Goal: Use online tool/utility: Utilize a website feature to perform a specific function

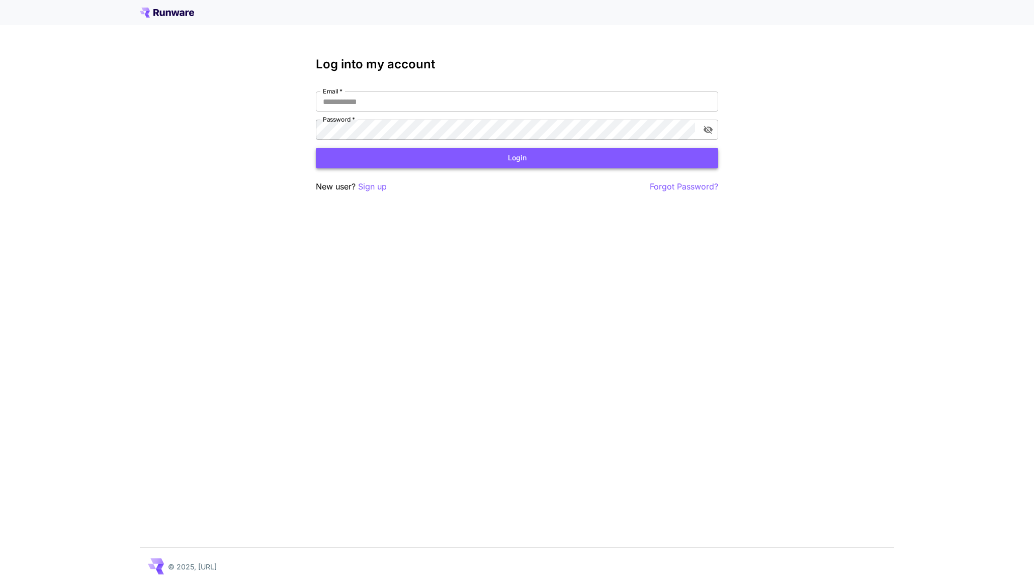
type input "**********"
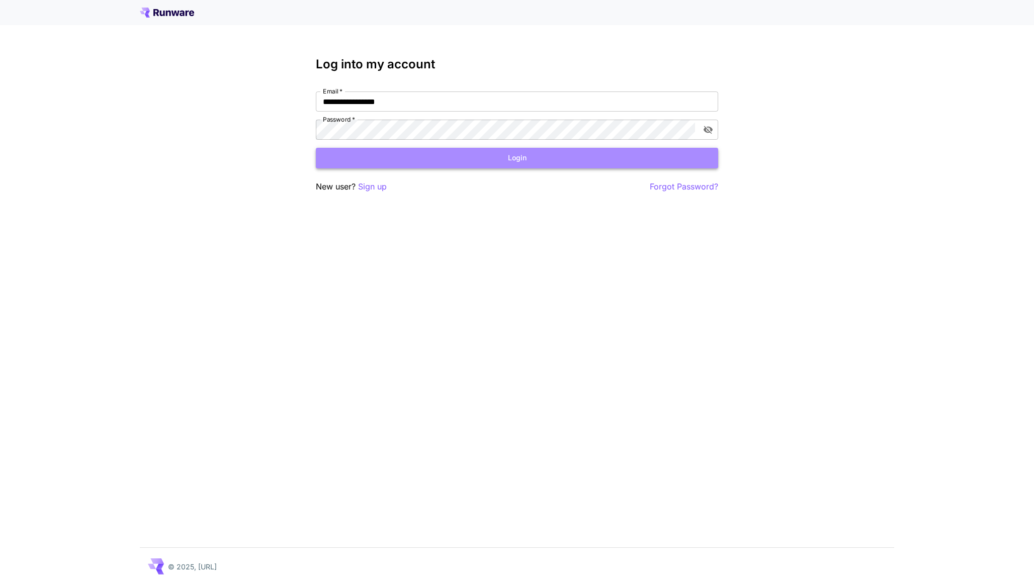
click at [533, 159] on button "Login" at bounding box center [517, 158] width 402 height 21
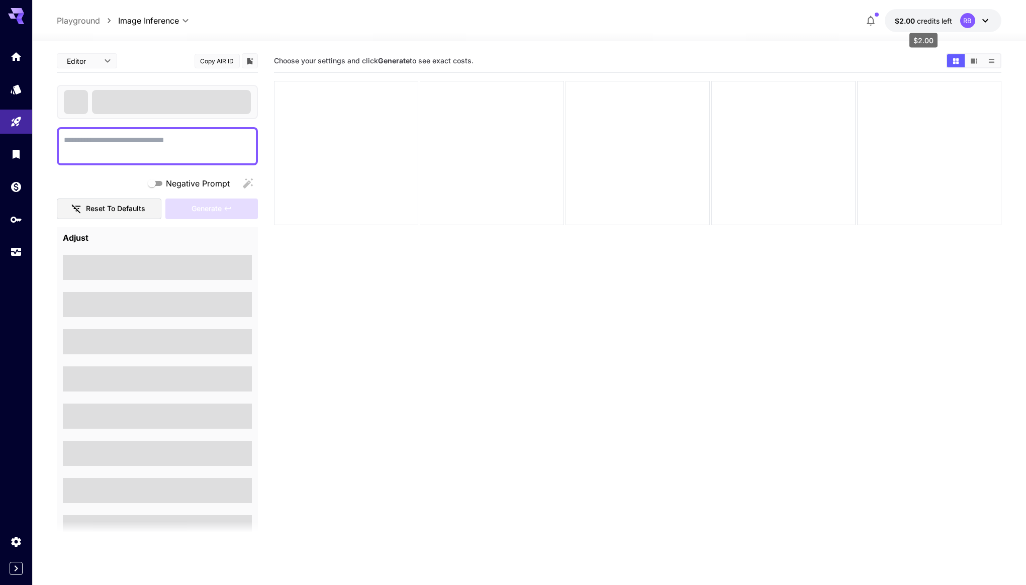
click at [928, 25] on p "$2.00 credits left" at bounding box center [923, 21] width 57 height 11
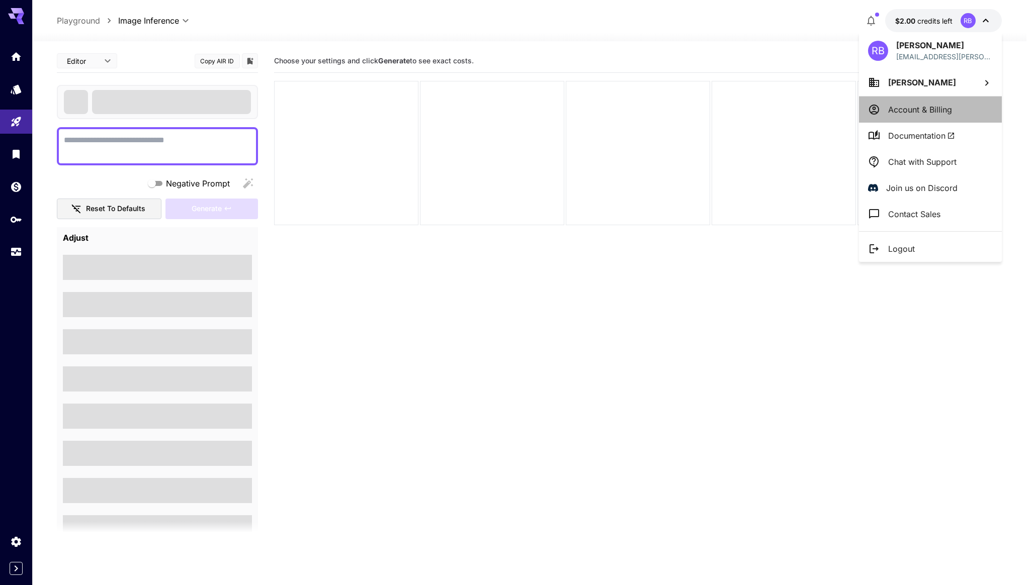
click at [924, 113] on p "Account & Billing" at bounding box center [920, 110] width 64 height 12
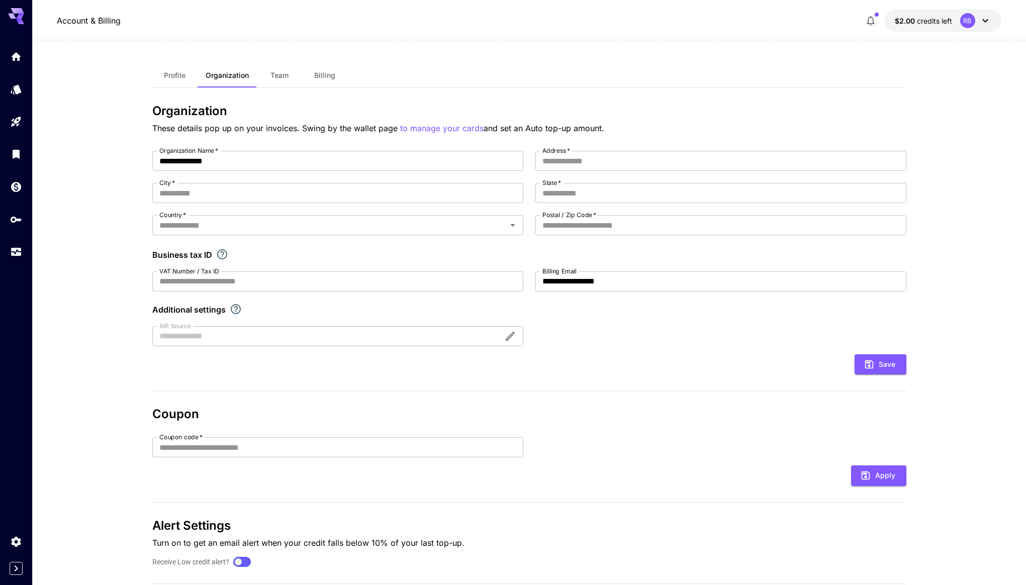
click at [324, 73] on span "Billing" at bounding box center [324, 75] width 21 height 9
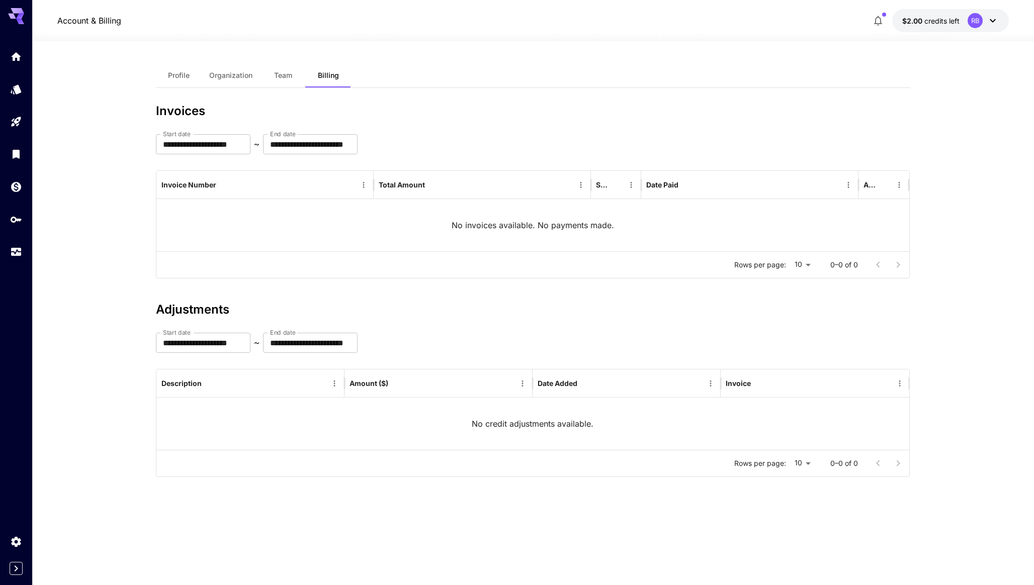
click at [15, 13] on icon at bounding box center [16, 13] width 16 height 11
click at [994, 17] on icon at bounding box center [992, 21] width 12 height 12
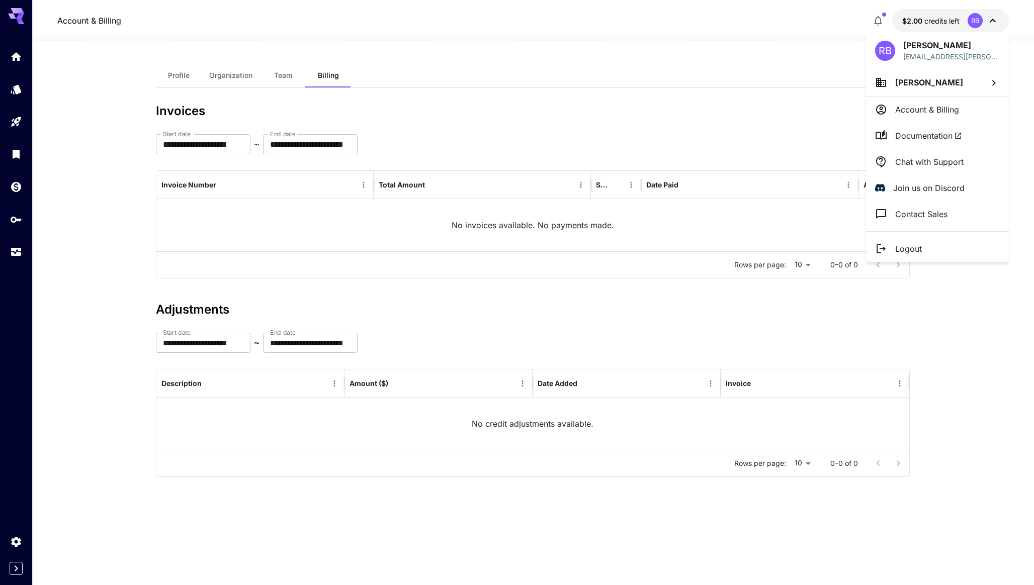
click at [806, 45] on div at bounding box center [517, 292] width 1034 height 585
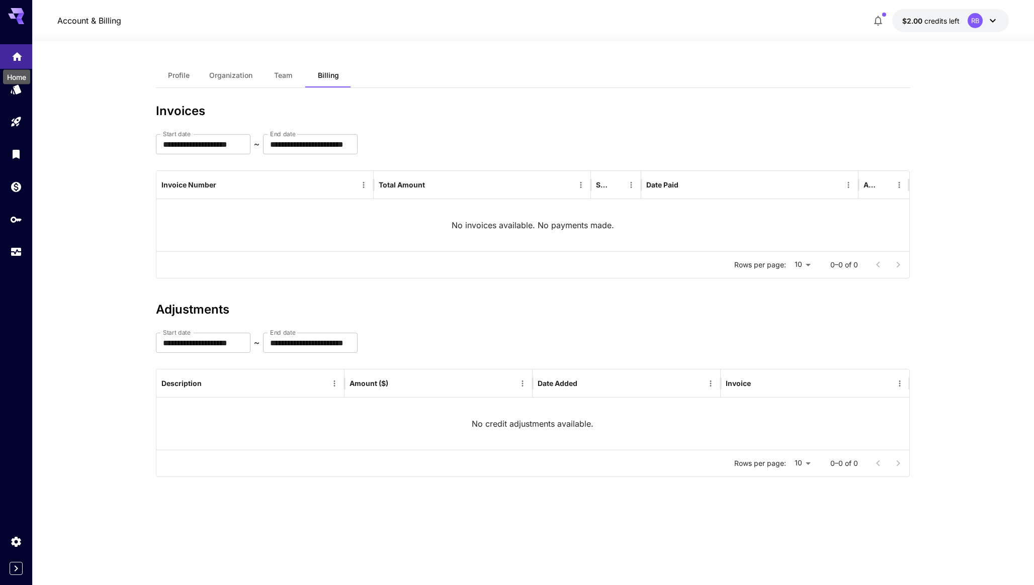
click at [19, 59] on icon "Home" at bounding box center [17, 54] width 12 height 12
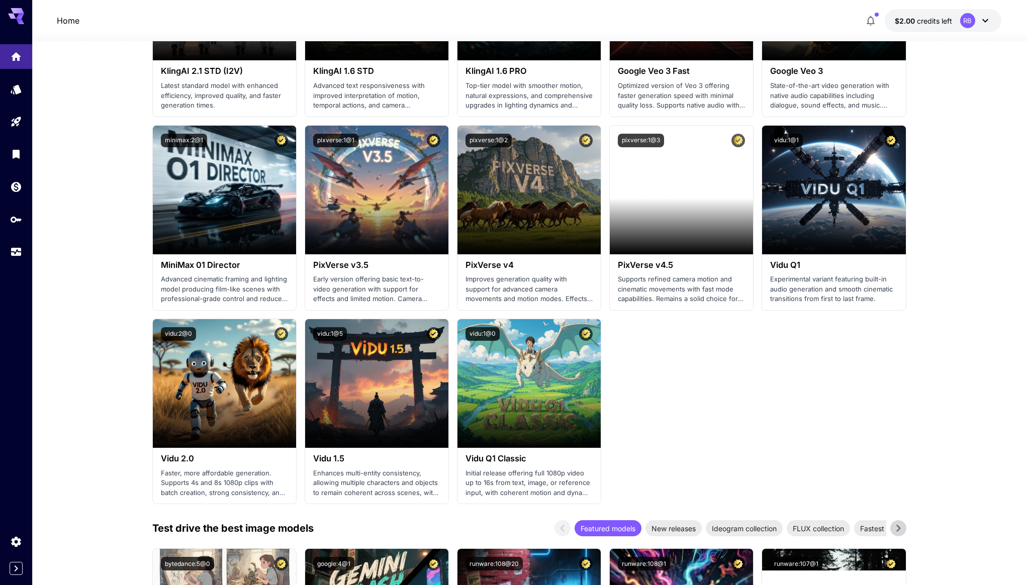
scroll to position [787, 0]
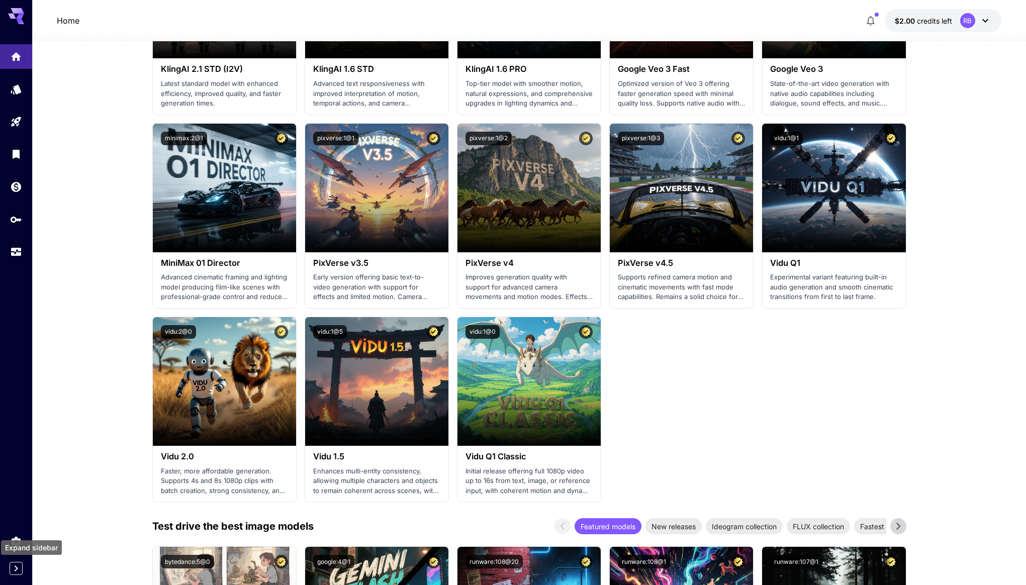
click at [19, 571] on icon "Expand sidebar" at bounding box center [16, 569] width 12 height 12
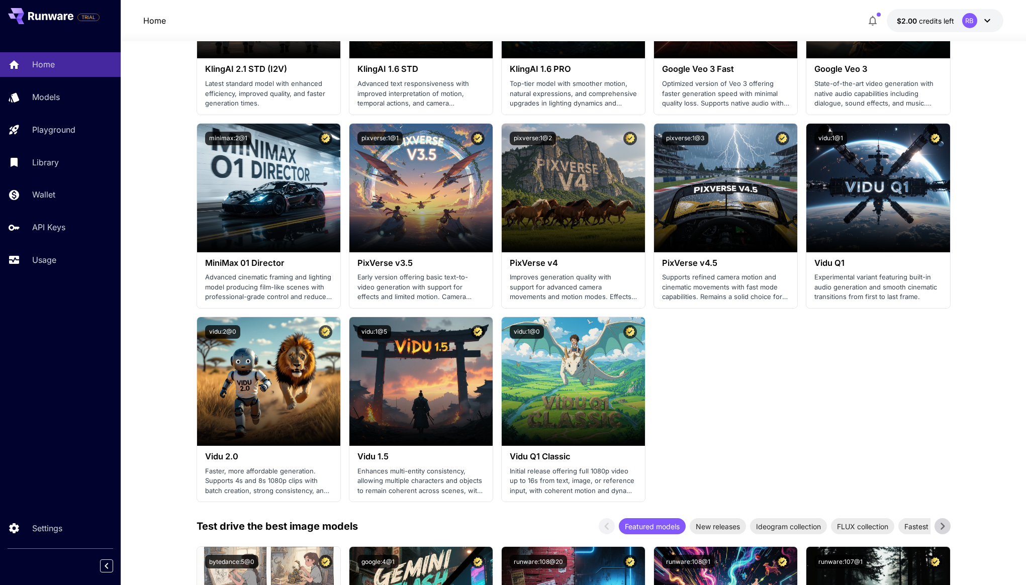
click at [64, 15] on icon at bounding box center [66, 17] width 4 height 7
click at [65, 232] on p "API Keys" at bounding box center [50, 227] width 33 height 12
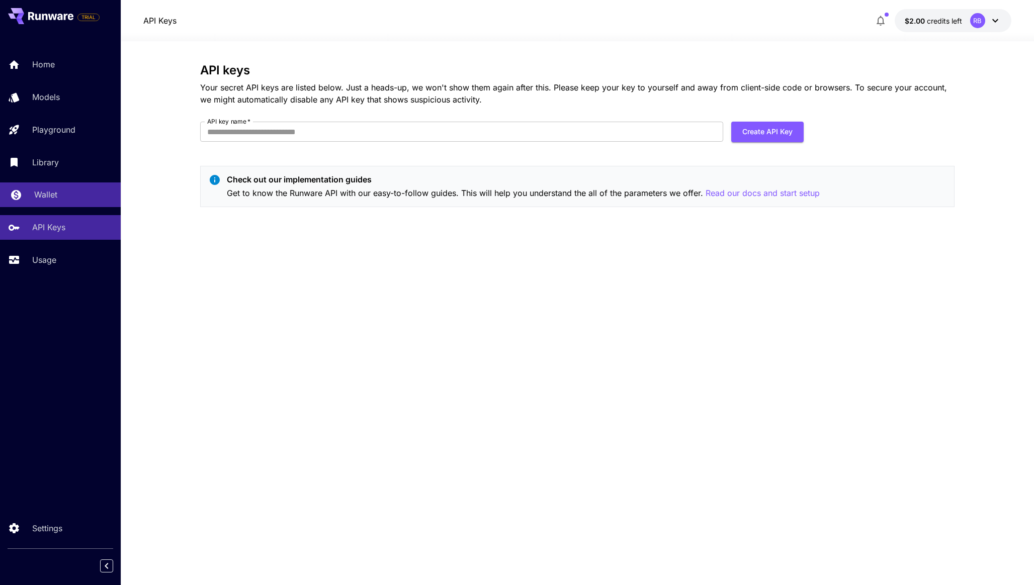
click at [65, 192] on div "Wallet" at bounding box center [73, 195] width 78 height 12
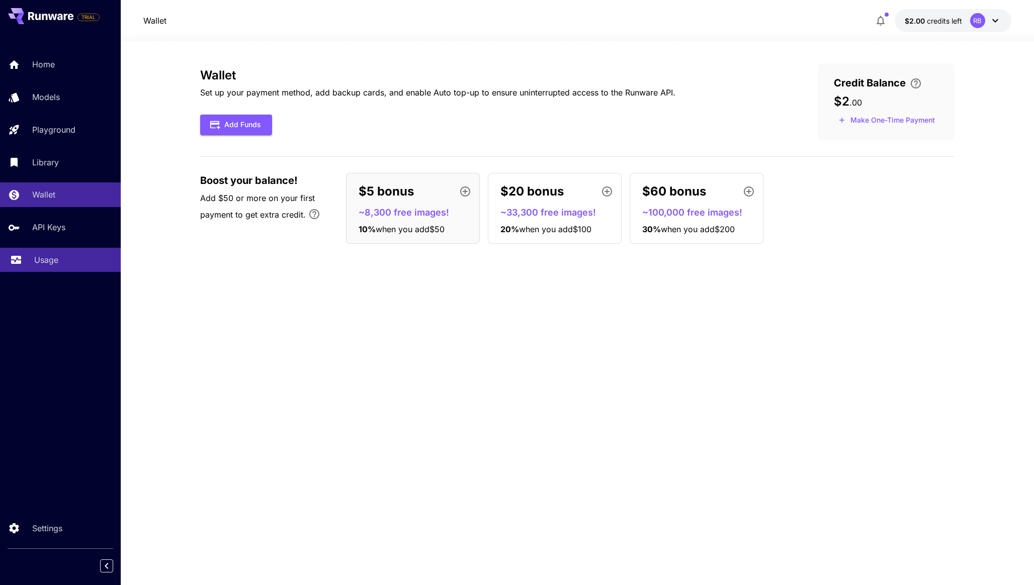
click at [64, 268] on link "Usage" at bounding box center [60, 260] width 121 height 25
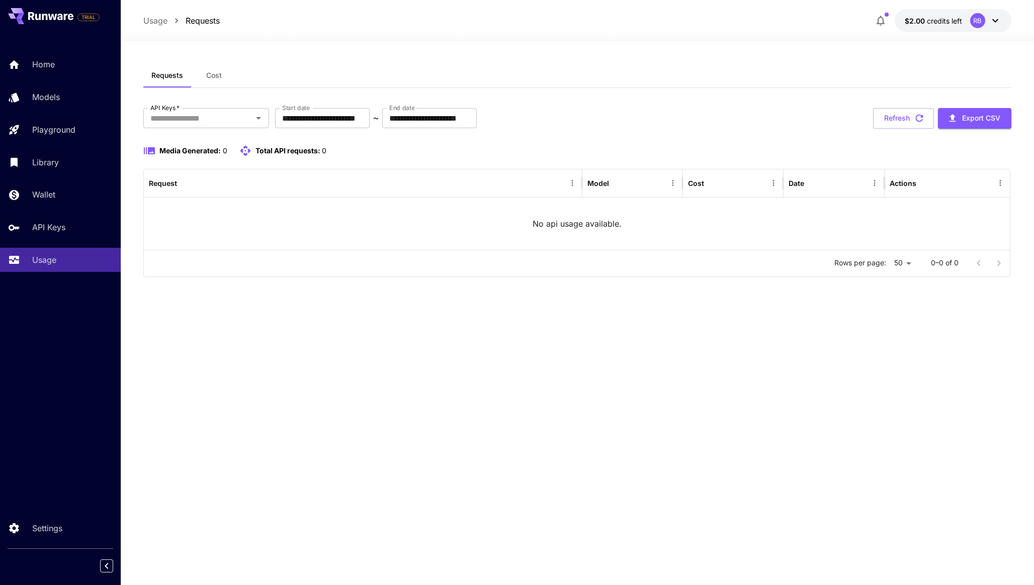
click at [987, 23] on div "RB" at bounding box center [985, 20] width 31 height 15
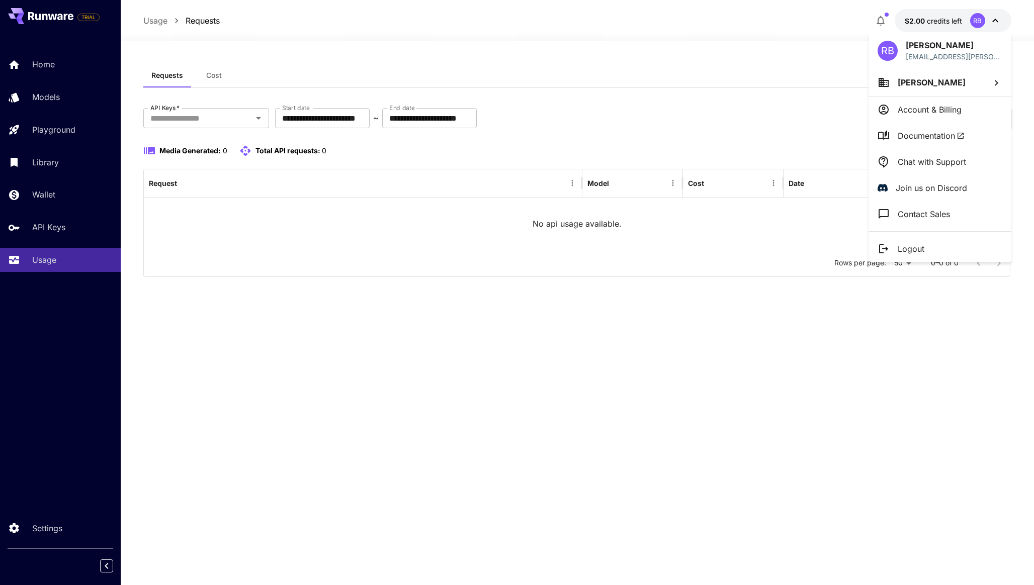
click at [505, 390] on div at bounding box center [517, 292] width 1034 height 585
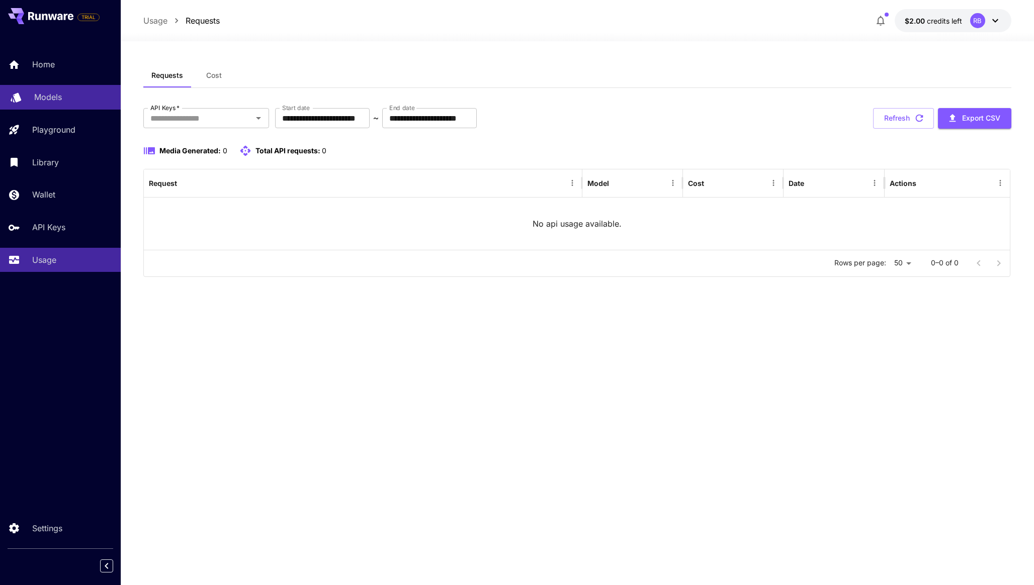
click at [57, 98] on p "Models" at bounding box center [48, 97] width 28 height 12
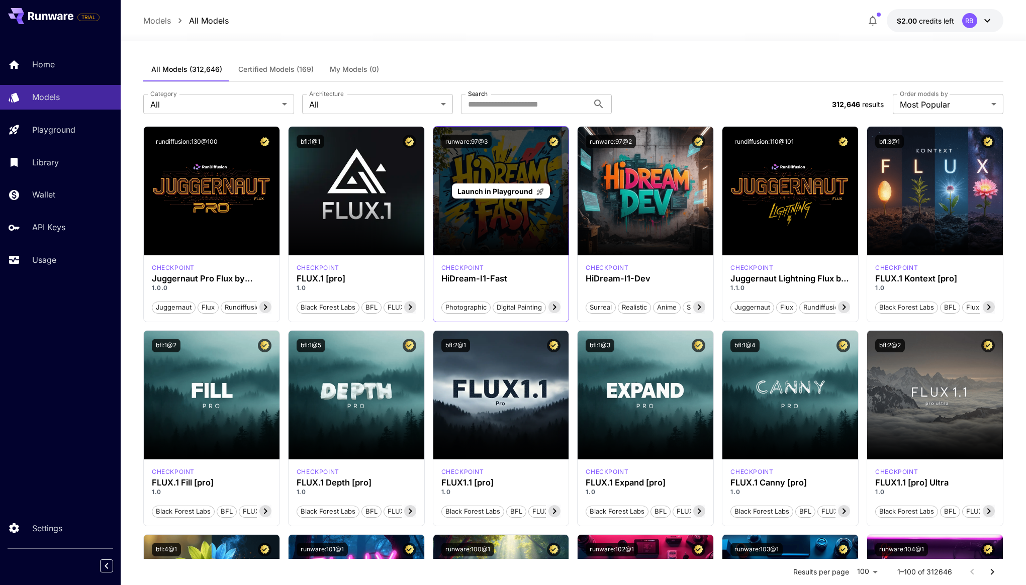
click at [541, 234] on div "Launch in Playground" at bounding box center [501, 191] width 136 height 129
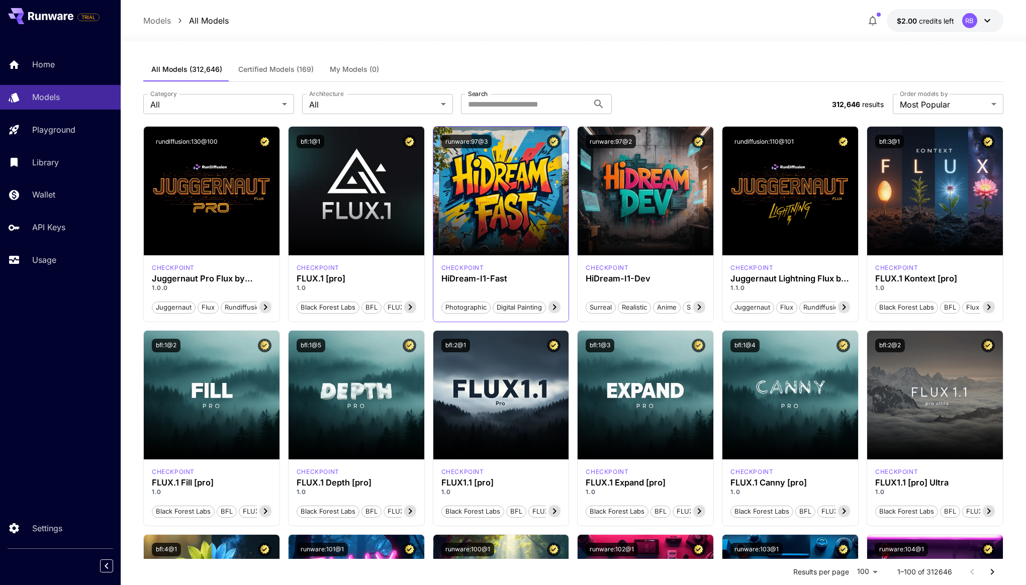
click at [552, 308] on icon at bounding box center [554, 307] width 12 height 12
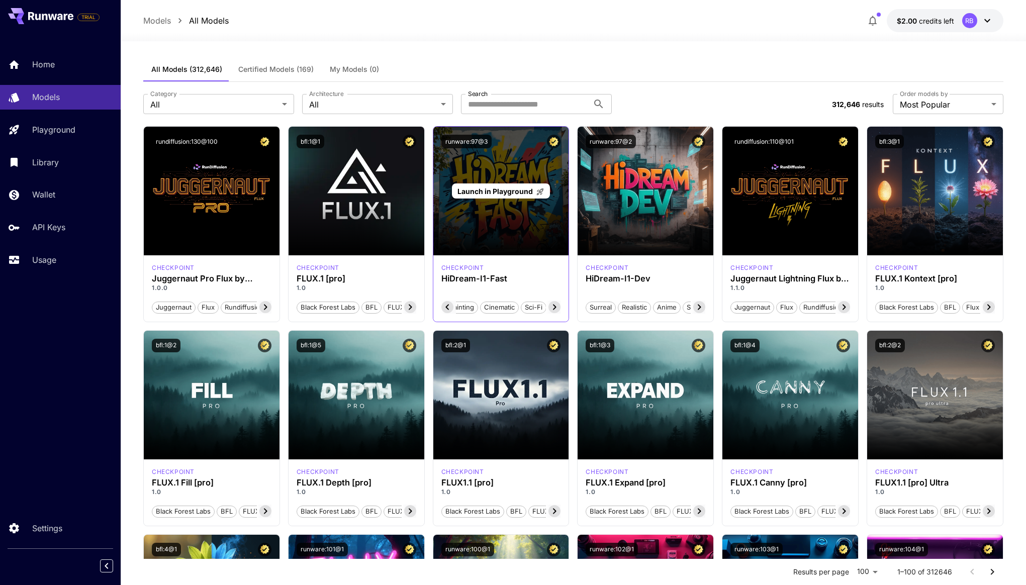
scroll to position [0, 69]
click at [499, 220] on div "Launch in Playground" at bounding box center [501, 191] width 136 height 129
click at [502, 191] on span "Launch in Playground" at bounding box center [494, 191] width 75 height 9
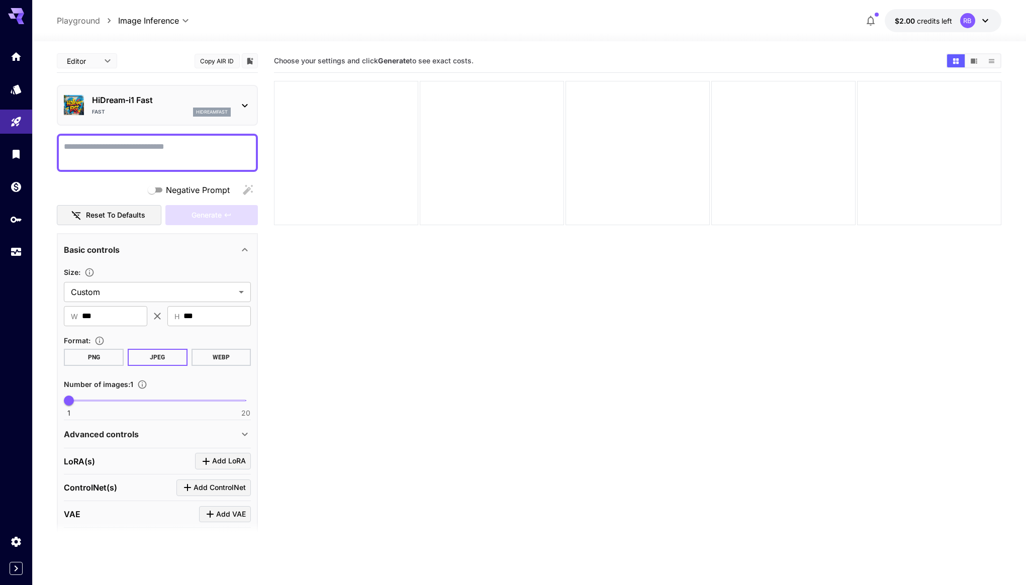
click at [81, 18] on p "Playground" at bounding box center [78, 21] width 43 height 12
click at [77, 19] on p "Playground" at bounding box center [78, 21] width 43 height 12
click at [22, 18] on icon at bounding box center [16, 16] width 16 height 16
click at [19, 60] on icon "Home" at bounding box center [17, 54] width 12 height 12
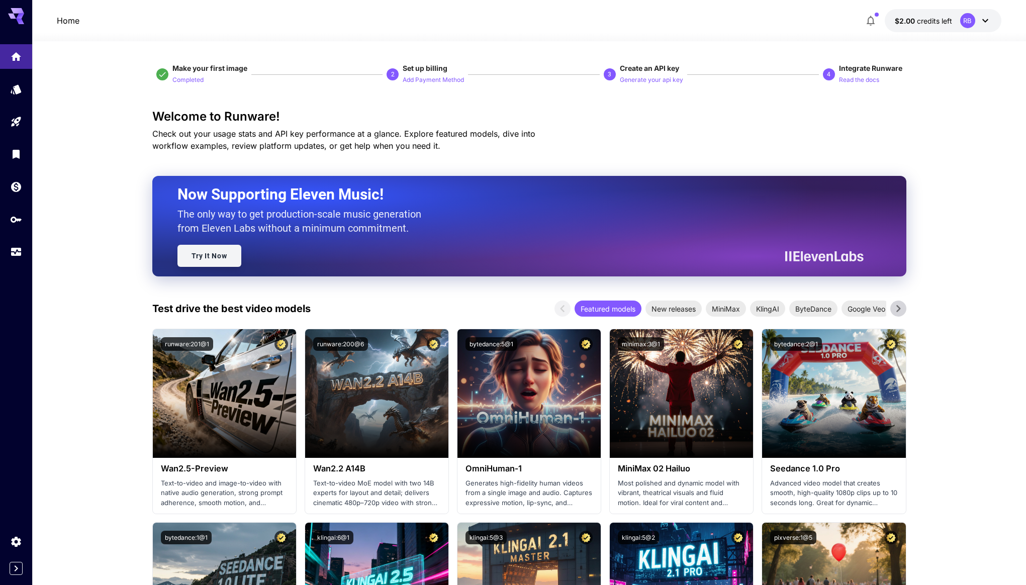
click at [221, 248] on link "Try It Now" at bounding box center [209, 256] width 64 height 22
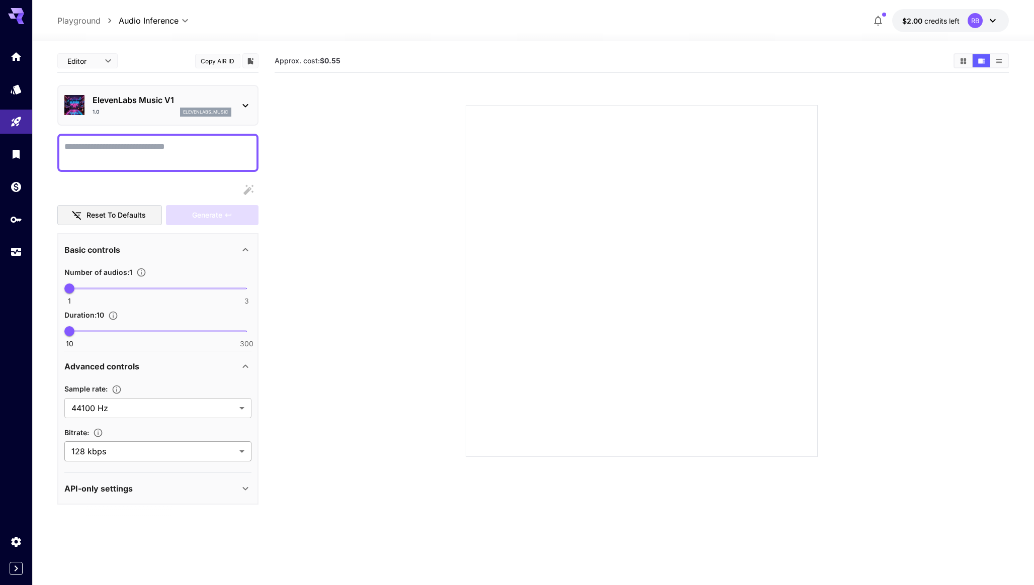
click at [240, 454] on body "**********" at bounding box center [517, 332] width 1034 height 665
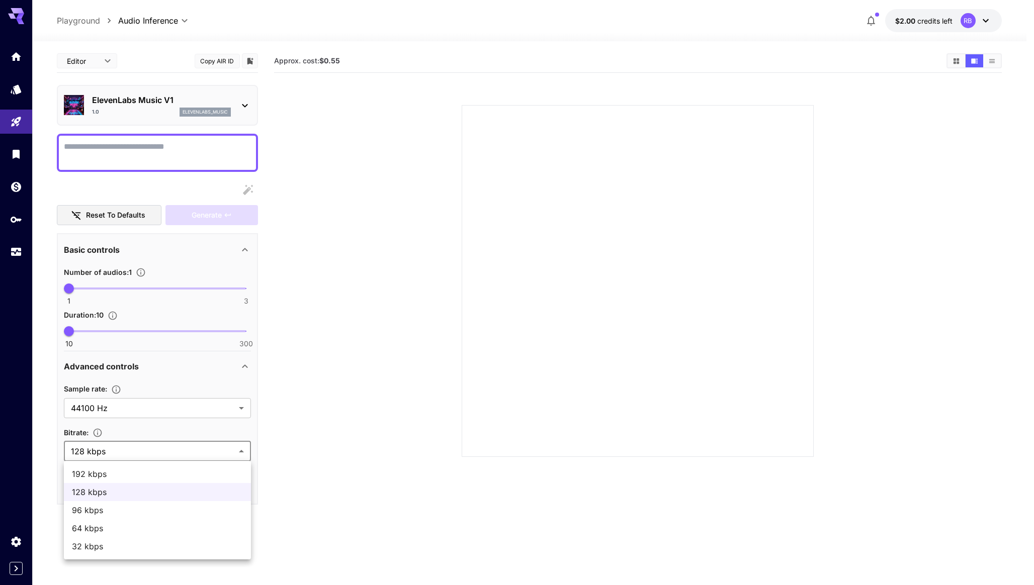
click at [326, 450] on div at bounding box center [517, 292] width 1034 height 585
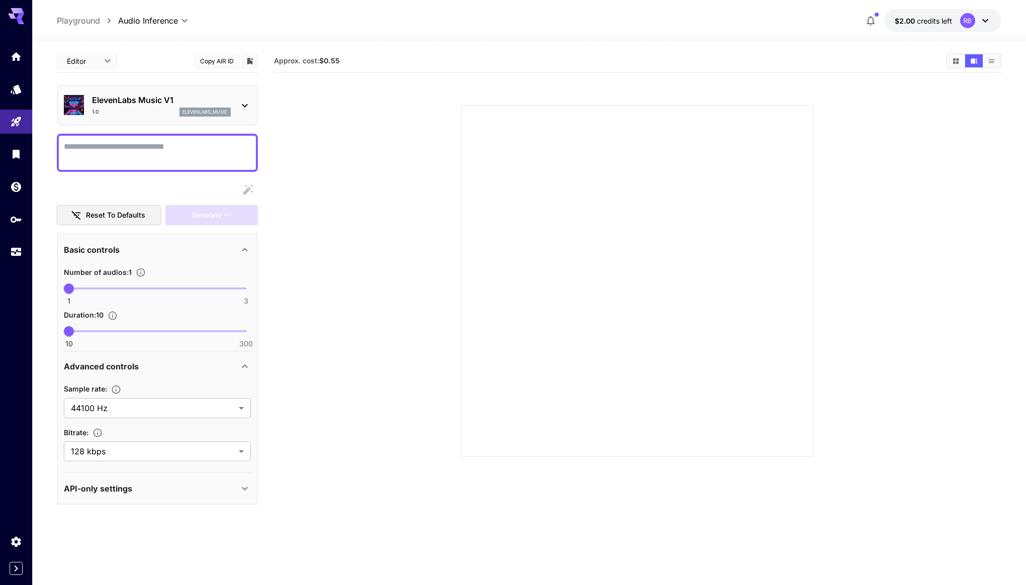
click at [245, 488] on icon at bounding box center [245, 489] width 12 height 12
click at [245, 488] on icon at bounding box center [245, 489] width 6 height 4
click at [245, 103] on icon at bounding box center [245, 106] width 12 height 12
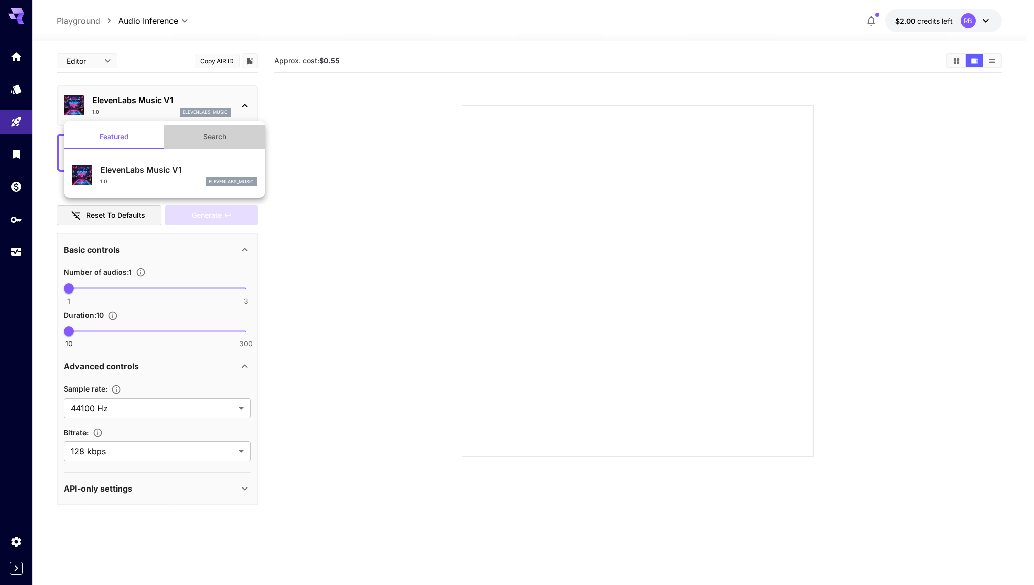
click at [226, 140] on button "Search" at bounding box center [214, 137] width 101 height 24
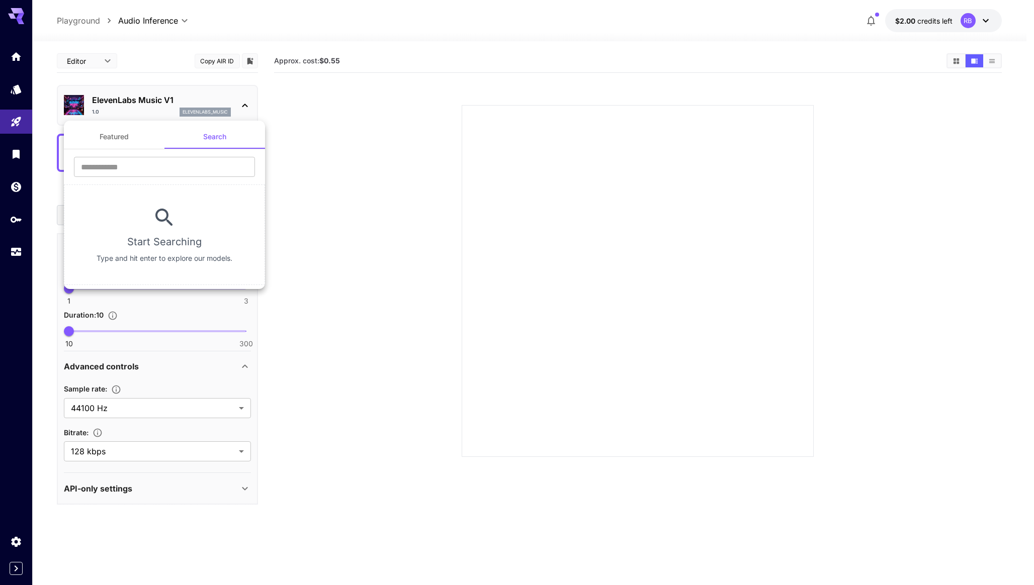
click at [98, 139] on button "Featured" at bounding box center [114, 137] width 101 height 24
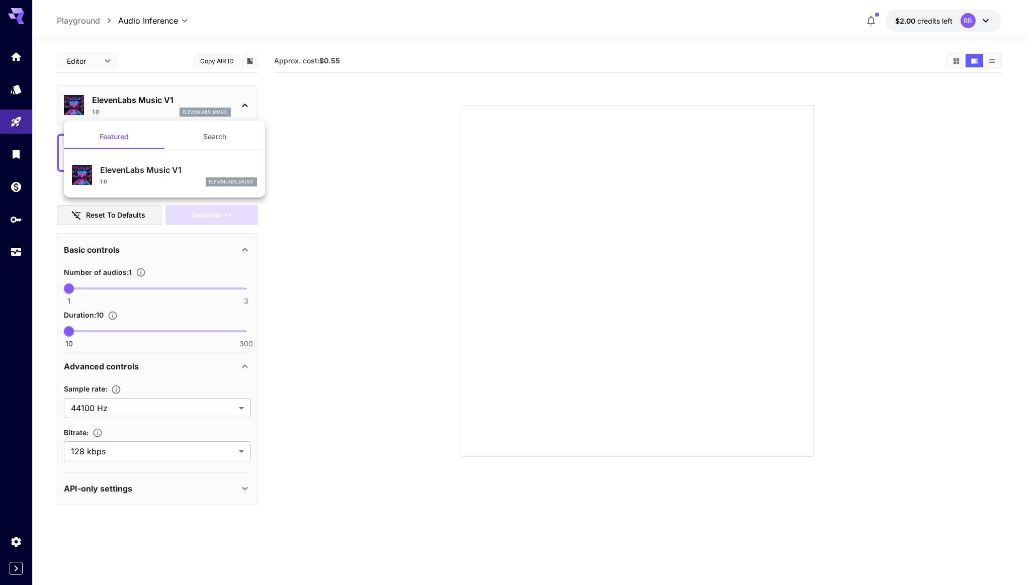
click at [364, 173] on div at bounding box center [517, 292] width 1034 height 585
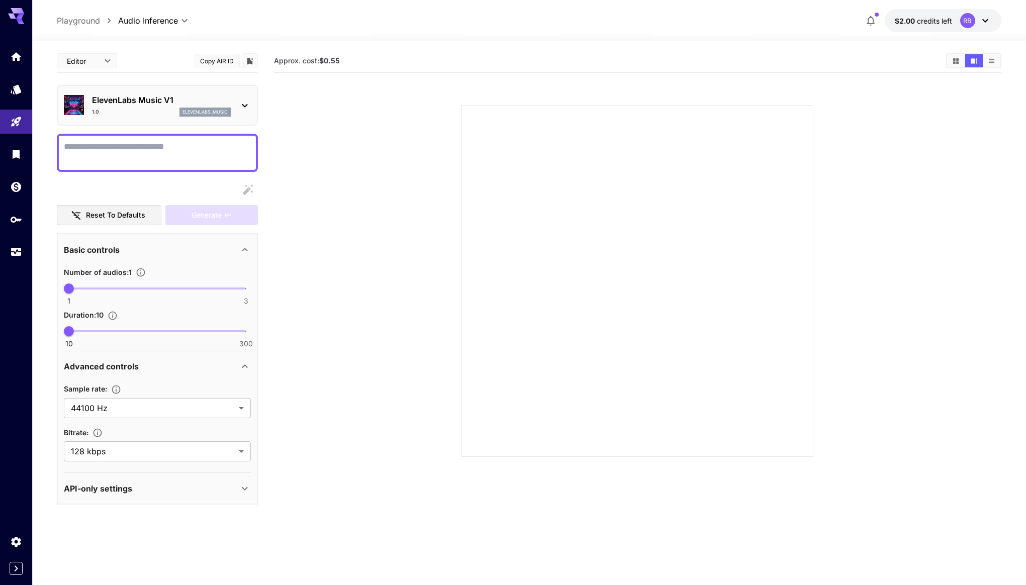
click at [176, 153] on textarea "Display cost in response" at bounding box center [157, 153] width 187 height 24
type textarea "*****"
click at [291, 201] on section at bounding box center [637, 269] width 727 height 376
